Goal: Obtain resource: Obtain resource

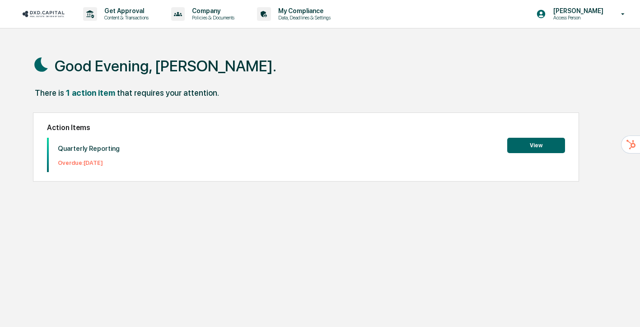
click at [533, 150] on button "View" at bounding box center [537, 145] width 58 height 15
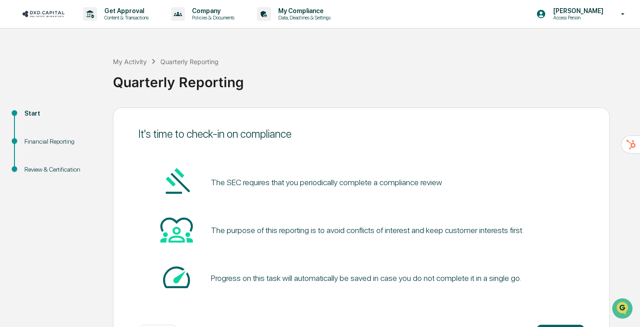
scroll to position [37, 0]
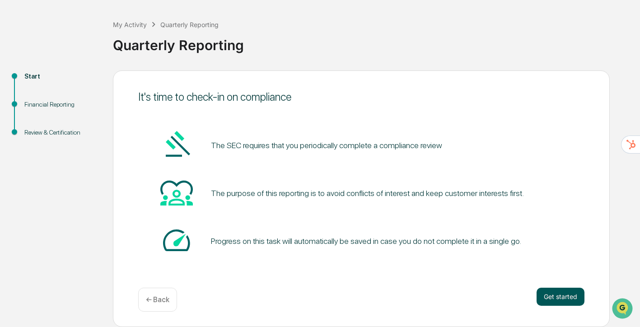
click at [575, 293] on button "Get started" at bounding box center [561, 297] width 48 height 18
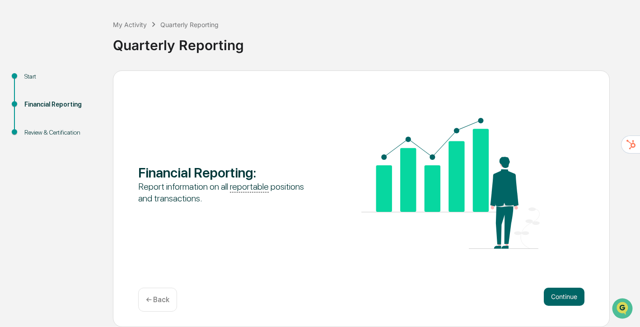
click at [575, 293] on button "Continue" at bounding box center [564, 297] width 41 height 18
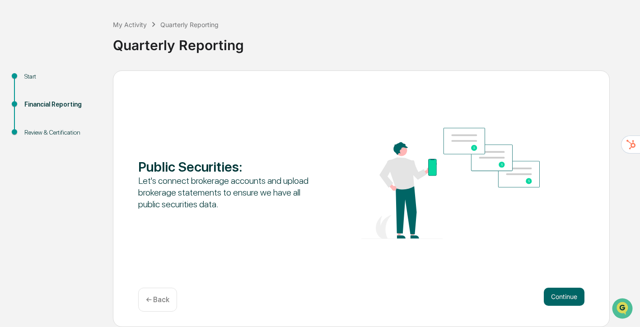
click at [575, 293] on button "Continue" at bounding box center [564, 297] width 41 height 18
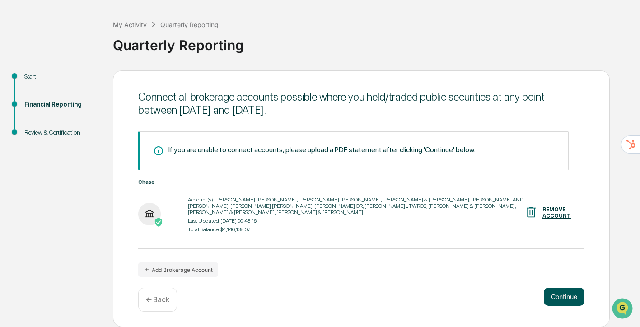
click at [573, 301] on button "Continue" at bounding box center [564, 297] width 41 height 18
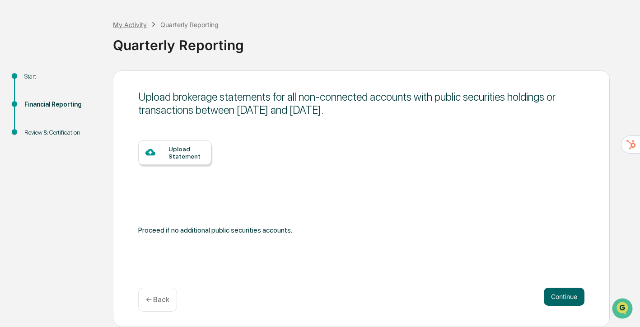
click at [141, 23] on div "My Activity" at bounding box center [130, 25] width 34 height 8
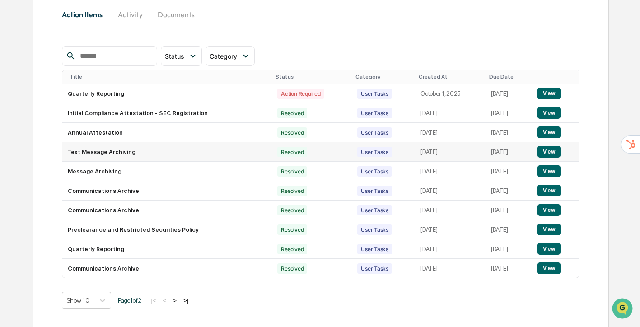
scroll to position [26, 0]
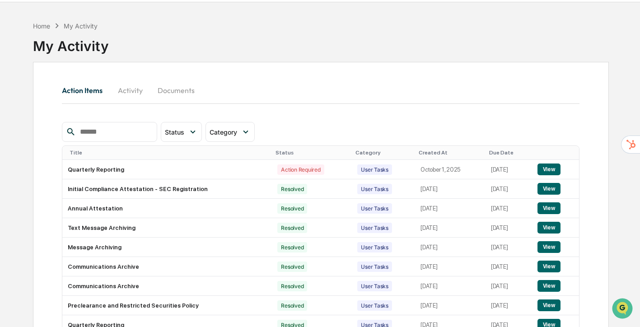
click at [169, 92] on button "Documents" at bounding box center [176, 91] width 52 height 22
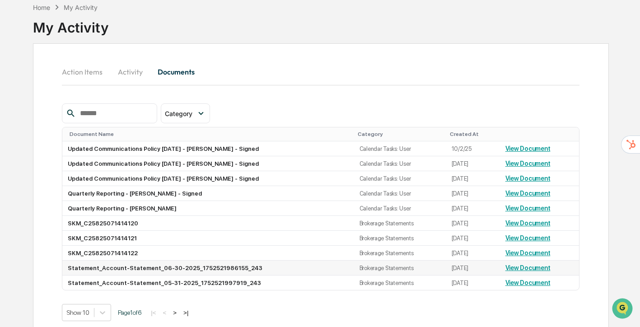
scroll to position [49, 0]
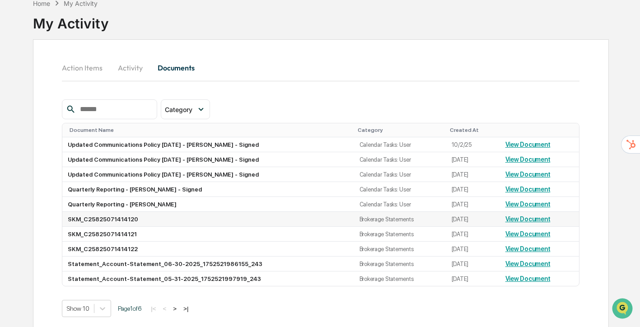
click at [509, 220] on link "View Document" at bounding box center [528, 219] width 45 height 7
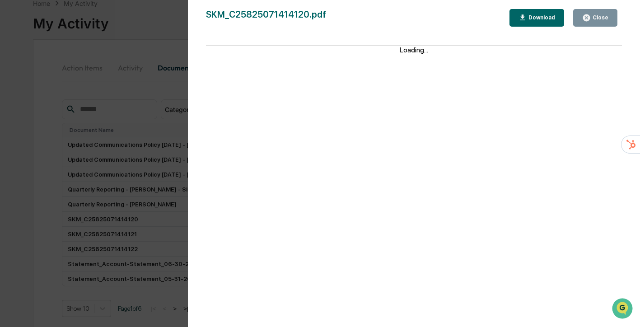
click at [47, 248] on div "Version History [DATE] 07:59 PM [PERSON_NAME] SKM_C25825071414120.pdf Close Dow…" at bounding box center [320, 163] width 640 height 327
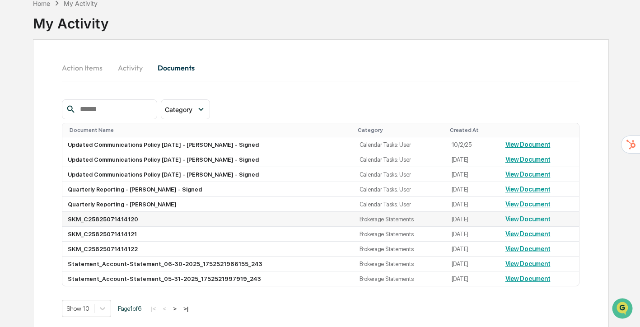
click at [531, 221] on link "View Document" at bounding box center [528, 219] width 45 height 7
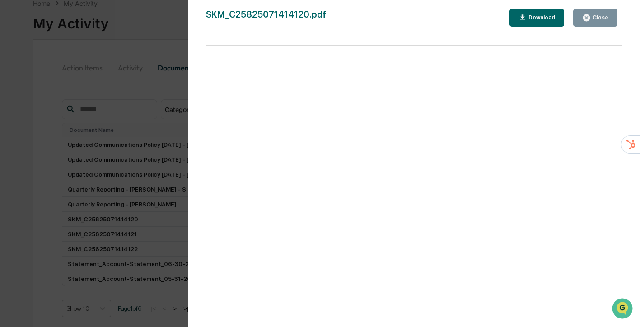
click at [166, 105] on div "Version History [DATE] 07:59 PM [PERSON_NAME] SKM_C25825071414120.pdf Close Dow…" at bounding box center [320, 163] width 640 height 327
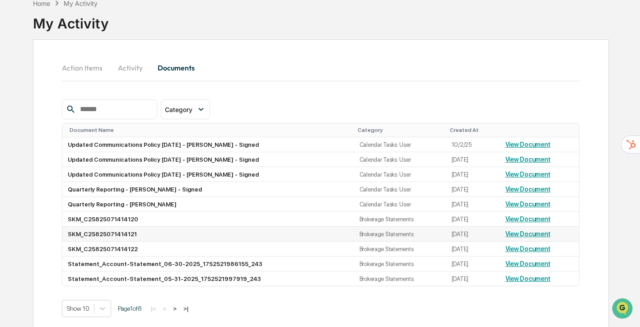
click at [512, 238] on link "View Document" at bounding box center [528, 233] width 45 height 7
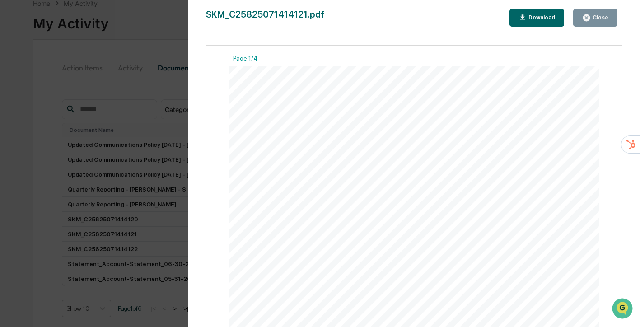
click at [165, 105] on div "Version History [DATE] 07:58 PM [PERSON_NAME] SKM_C25825071414121.pdf Close Dow…" at bounding box center [320, 163] width 640 height 327
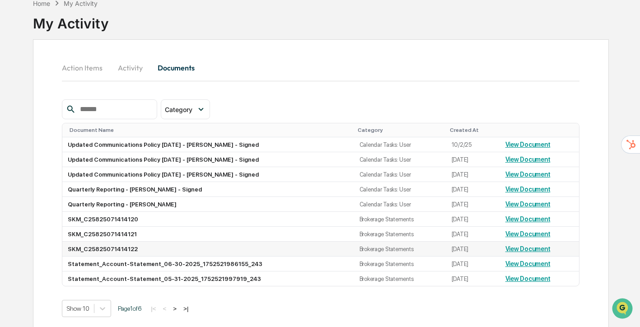
click at [526, 251] on link "View Document" at bounding box center [528, 248] width 45 height 7
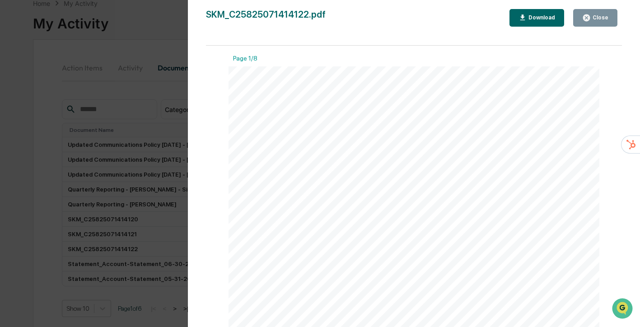
click at [165, 35] on div "Version History [DATE] 07:58 PM [PERSON_NAME] SKM_C25825071414122.pdf Close Dow…" at bounding box center [320, 163] width 640 height 327
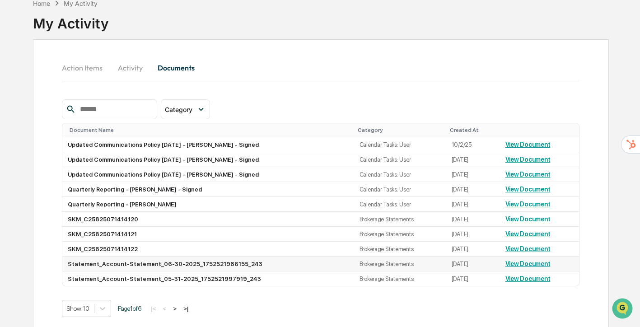
click at [530, 264] on td "View Document" at bounding box center [539, 264] width 79 height 15
click at [529, 267] on link "View Document" at bounding box center [528, 263] width 45 height 7
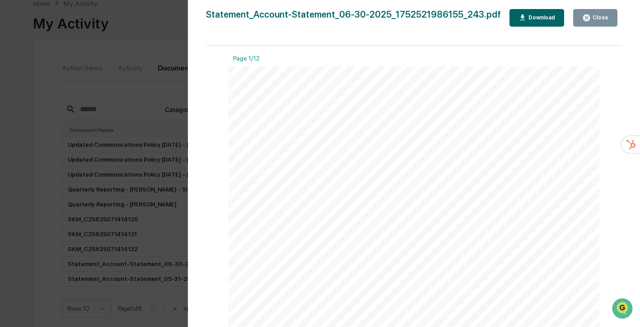
click at [168, 88] on div "Version History [DATE] 07:41 PM [PERSON_NAME] Statement_Account-Statement_06-30…" at bounding box center [320, 163] width 640 height 327
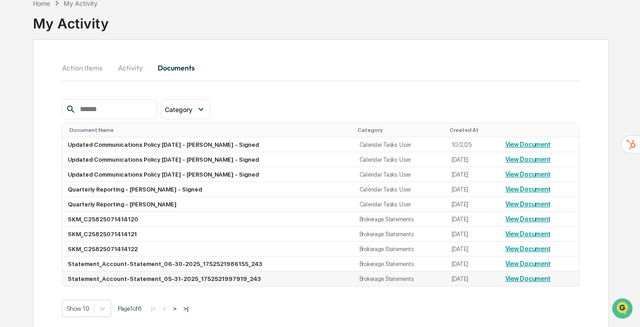
click at [526, 282] on link "View Document" at bounding box center [528, 278] width 45 height 7
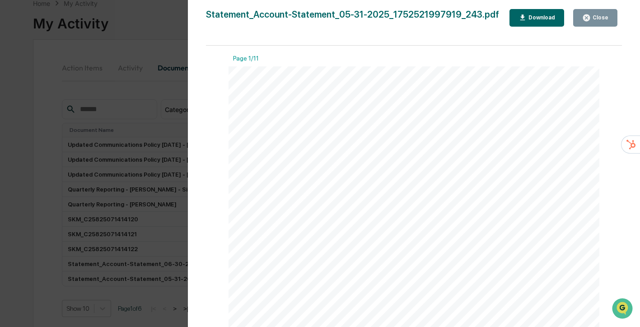
click at [155, 37] on div "Version History [DATE] 07:40 PM [PERSON_NAME] Statement_Account-Statement_05-31…" at bounding box center [320, 163] width 640 height 327
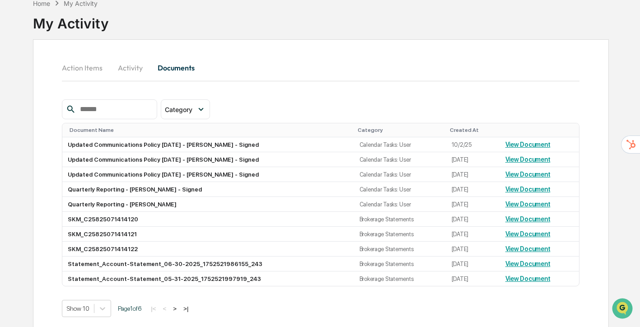
click at [179, 313] on button ">" at bounding box center [174, 309] width 9 height 8
